Goal: Information Seeking & Learning: Learn about a topic

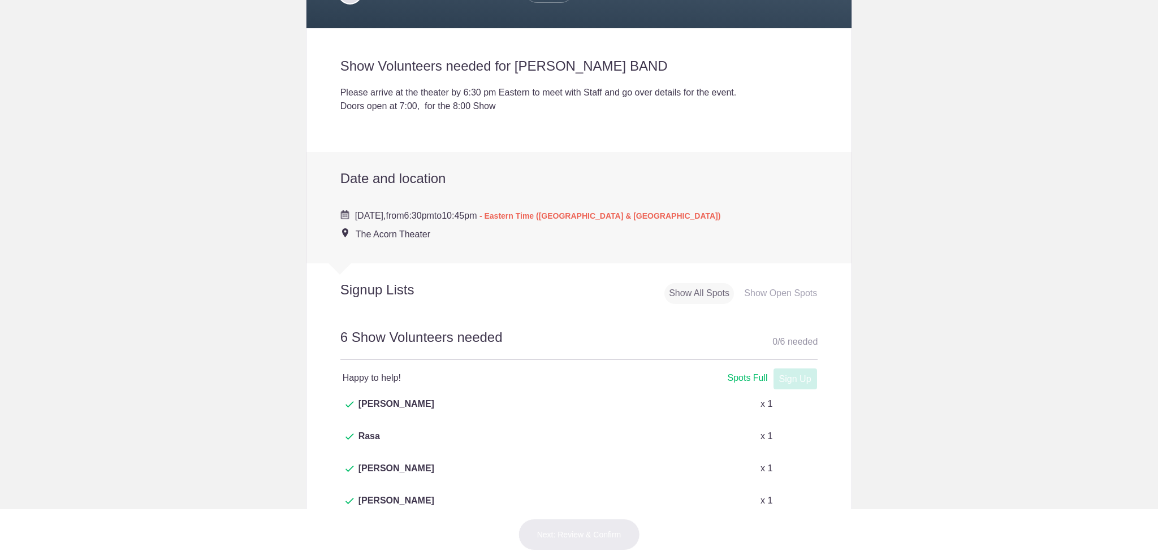
scroll to position [283, 0]
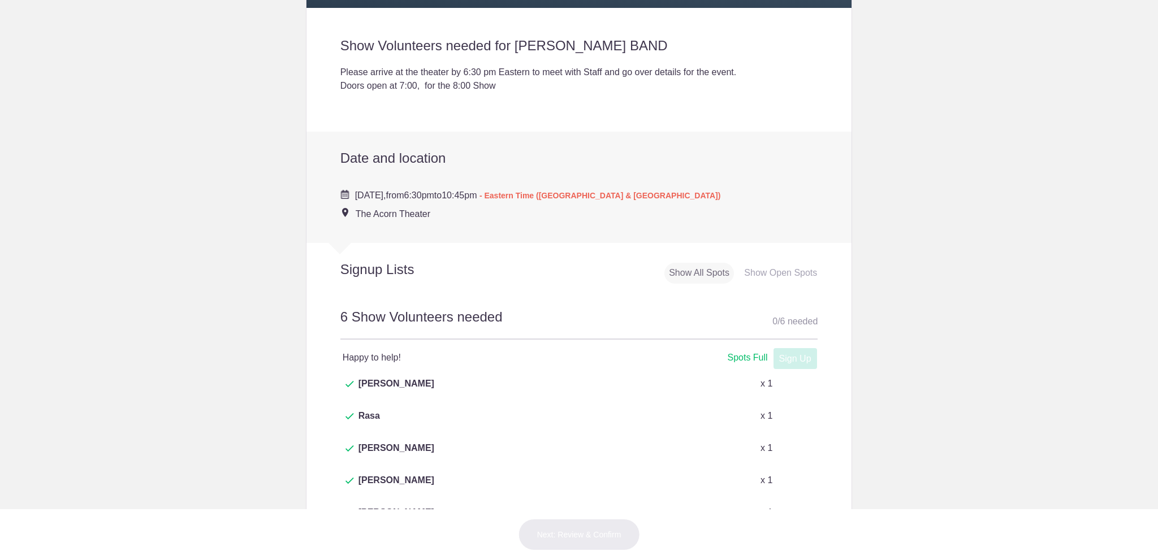
click at [349, 538] on button "+ Show more" at bounding box center [367, 556] width 54 height 36
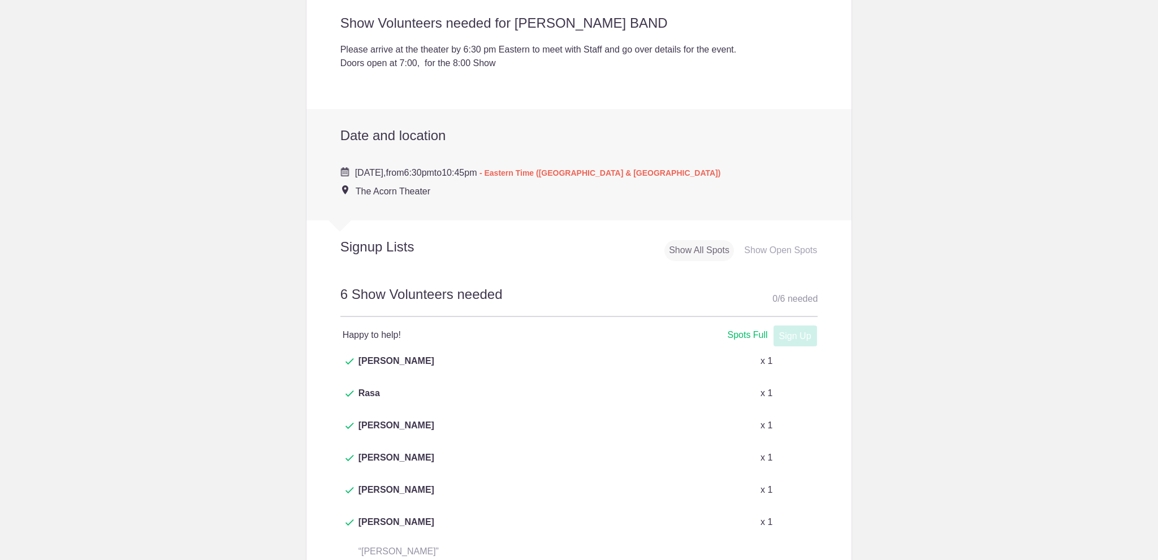
scroll to position [396, 0]
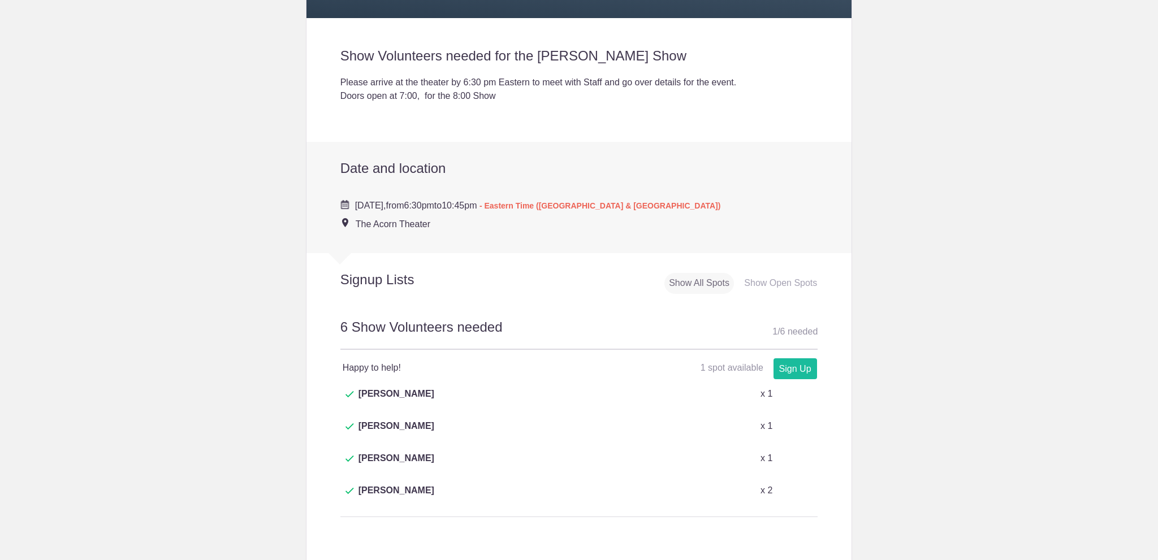
scroll to position [283, 0]
